Goal: Obtain resource: Obtain resource

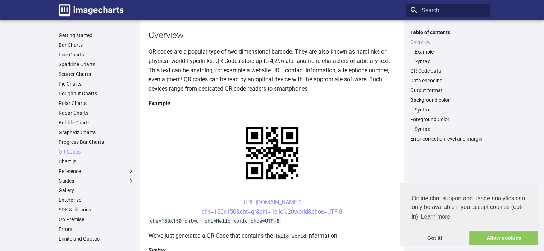
scroll to position [72, 0]
drag, startPoint x: 225, startPoint y: 200, endPoint x: 349, endPoint y: 214, distance: 124.8
click at [349, 214] on center "[URL][DOMAIN_NAME]? chs=150x150&cht=qr&chl=Hello%20world&choe=UTF-8" at bounding box center [271, 206] width 247 height 18
copy link "[URL][DOMAIN_NAME]? chs=150x150&cht=qr&chl=Hello%20world&choe=UTF-8"
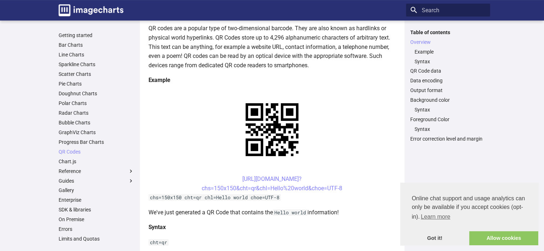
scroll to position [108, 0]
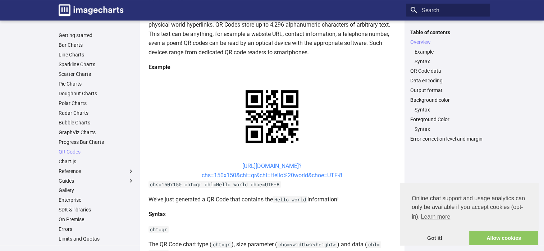
click at [243, 167] on link "[URL][DOMAIN_NAME]? chs=150x150&cht=qr&chl=Hello%20world&choe=UTF-8" at bounding box center [272, 171] width 141 height 16
drag, startPoint x: 235, startPoint y: 168, endPoint x: 271, endPoint y: 178, distance: 37.7
click at [271, 178] on center "[URL][DOMAIN_NAME]? chs=150x150&cht=qr&chl=Hello%20world&choe=UTF-8" at bounding box center [271, 170] width 247 height 18
copy link "[URL][DOMAIN_NAME]? chs=150x150&cht=qr&chl="
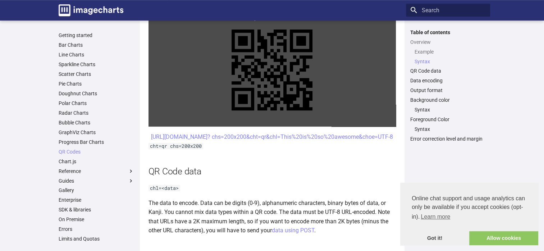
scroll to position [396, 0]
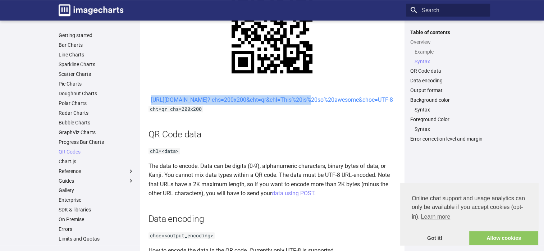
drag, startPoint x: 227, startPoint y: 99, endPoint x: 245, endPoint y: 111, distance: 21.4
click at [245, 105] on center "[URL][DOMAIN_NAME]? chs=200x200&cht=qr&chl=This%20is%20so%20awesome&choe=UTF-8" at bounding box center [271, 99] width 247 height 9
copy link "[URL][DOMAIN_NAME]? chs=200x200&cht=qr&chl="
